Goal: Find specific page/section: Find specific page/section

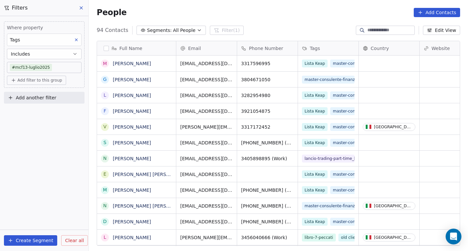
scroll to position [221, 379]
click at [379, 27] on input at bounding box center [391, 30] width 46 height 7
paste input "**********"
type input "**********"
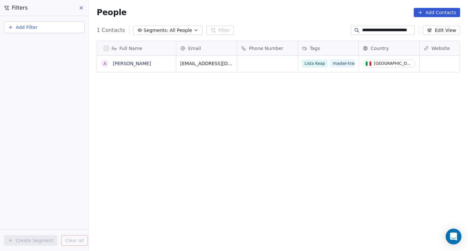
scroll to position [221, 379]
click at [134, 64] on link "[PERSON_NAME]" at bounding box center [132, 63] width 38 height 5
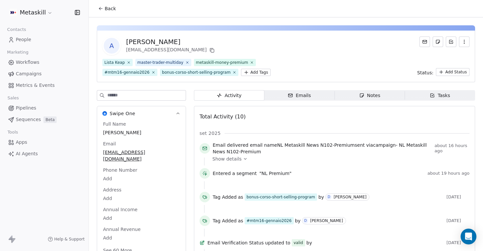
click at [43, 62] on link "Workflows" at bounding box center [44, 62] width 78 height 11
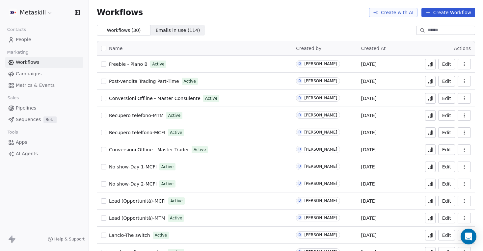
click at [42, 74] on link "Campaigns" at bounding box center [44, 73] width 78 height 11
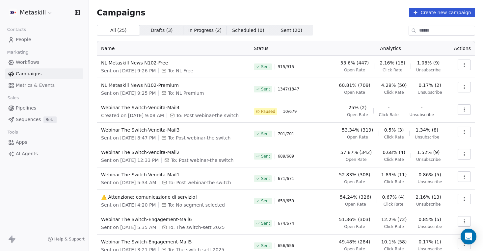
click at [48, 42] on link "People" at bounding box center [44, 39] width 78 height 11
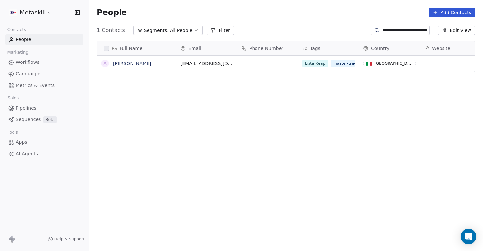
scroll to position [221, 394]
click at [28, 41] on span "People" at bounding box center [23, 39] width 15 height 7
click at [37, 38] on link "People" at bounding box center [44, 39] width 78 height 11
click at [414, 28] on input "**********" at bounding box center [405, 30] width 46 height 7
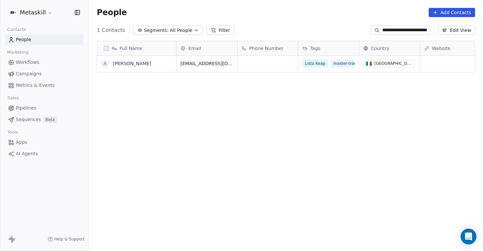
click at [414, 28] on input "**********" at bounding box center [405, 30] width 46 height 7
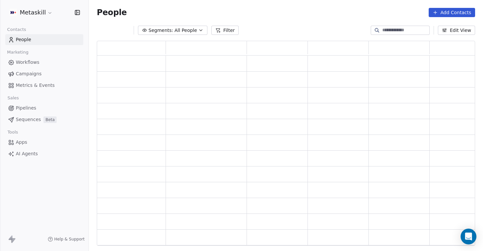
scroll to position [205, 378]
click at [348, 6] on div "People Add Contacts" at bounding box center [286, 12] width 394 height 25
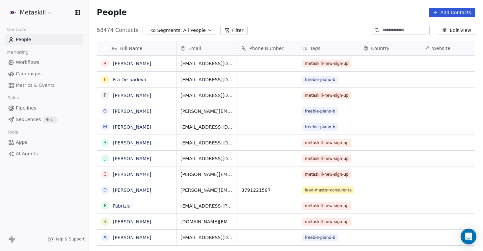
scroll to position [221, 394]
click at [31, 42] on link "People" at bounding box center [44, 39] width 78 height 11
click at [41, 73] on link "Campaigns" at bounding box center [44, 73] width 78 height 11
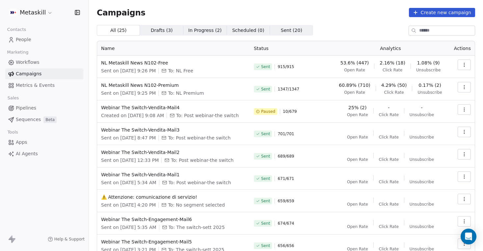
click at [207, 32] on span "In Progress ( 2 )" at bounding box center [205, 30] width 34 height 7
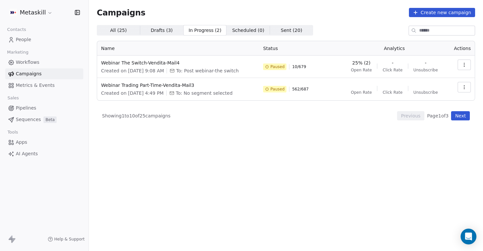
click at [163, 32] on span "Drafts ( 3 )" at bounding box center [162, 30] width 22 height 7
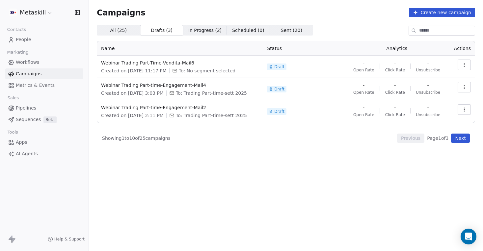
click at [122, 35] on span "All ( 25 ) All ( 25 )" at bounding box center [118, 30] width 43 height 11
